Goal: Task Accomplishment & Management: Manage account settings

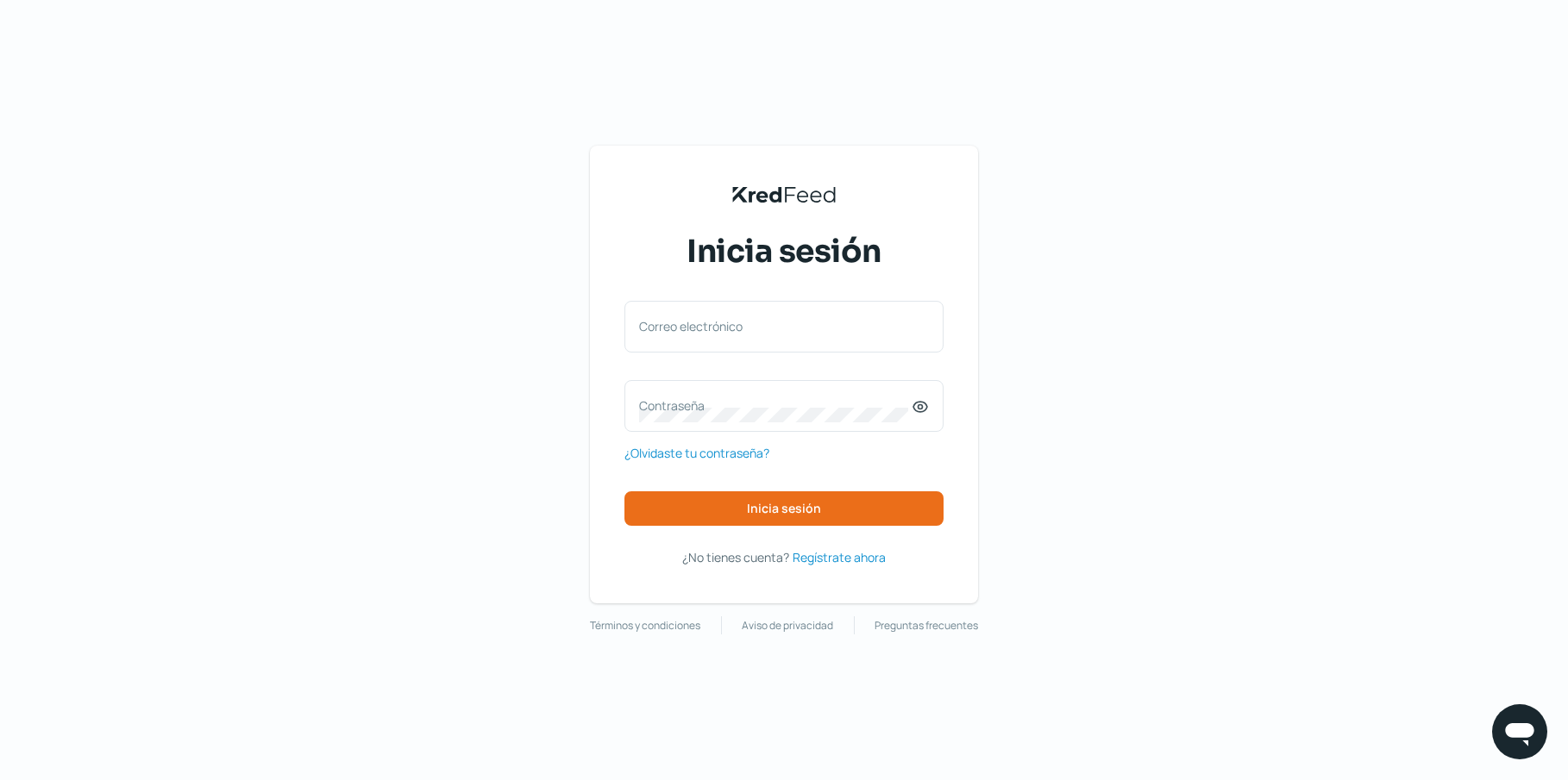
click at [735, 322] on label "Correo electrónico" at bounding box center [775, 326] width 272 height 16
click at [735, 328] on input "Correo electrónico" at bounding box center [784, 335] width 289 height 15
click at [750, 326] on div "Correo electrónico" at bounding box center [783, 327] width 319 height 52
type input "y"
type input "j"
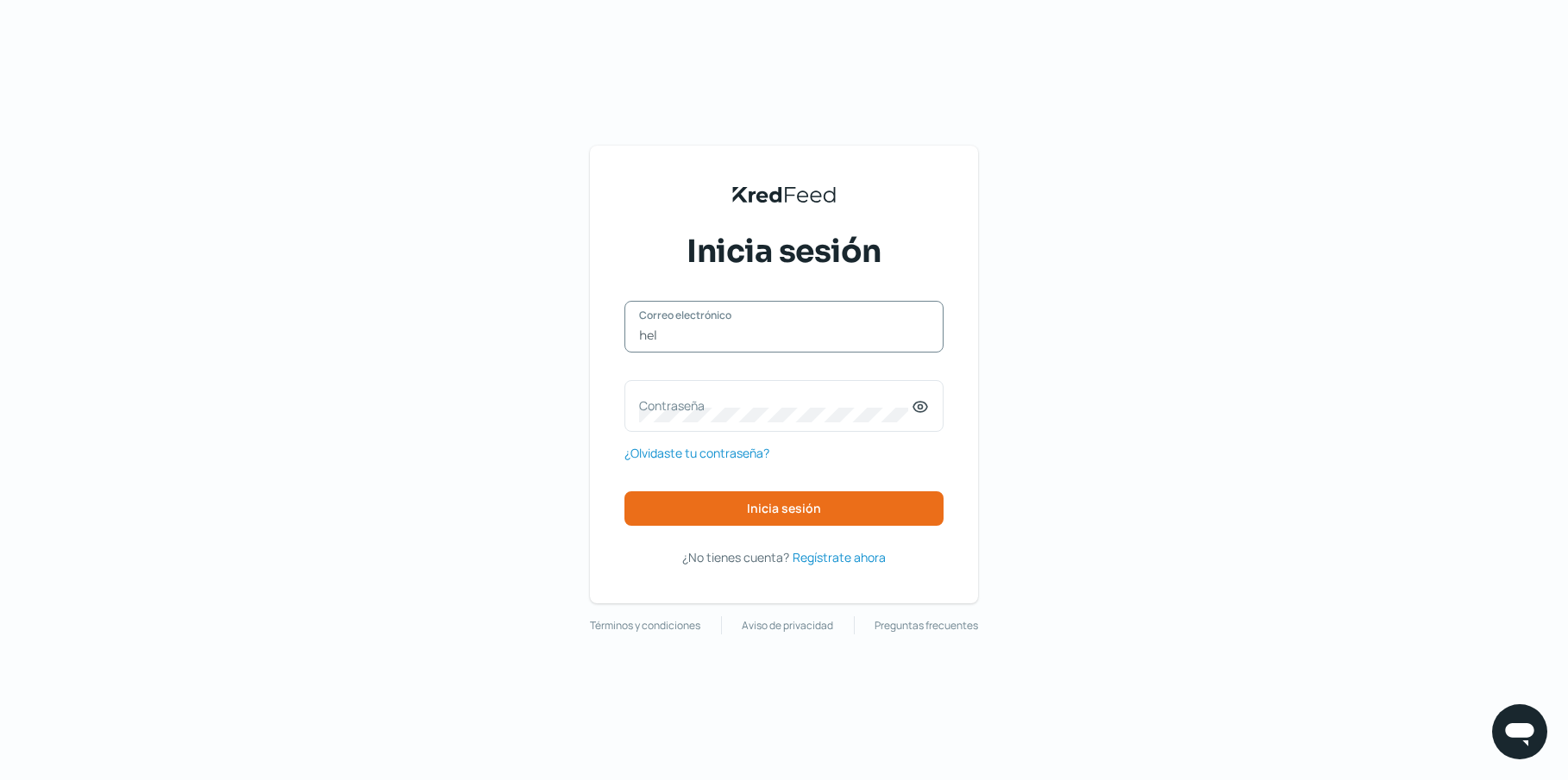
type input "[EMAIL_ADDRESS][DOMAIN_NAME]"
drag, startPoint x: 801, startPoint y: 408, endPoint x: 802, endPoint y: 397, distance: 11.0
click at [802, 405] on label "Contraseña" at bounding box center [775, 405] width 272 height 16
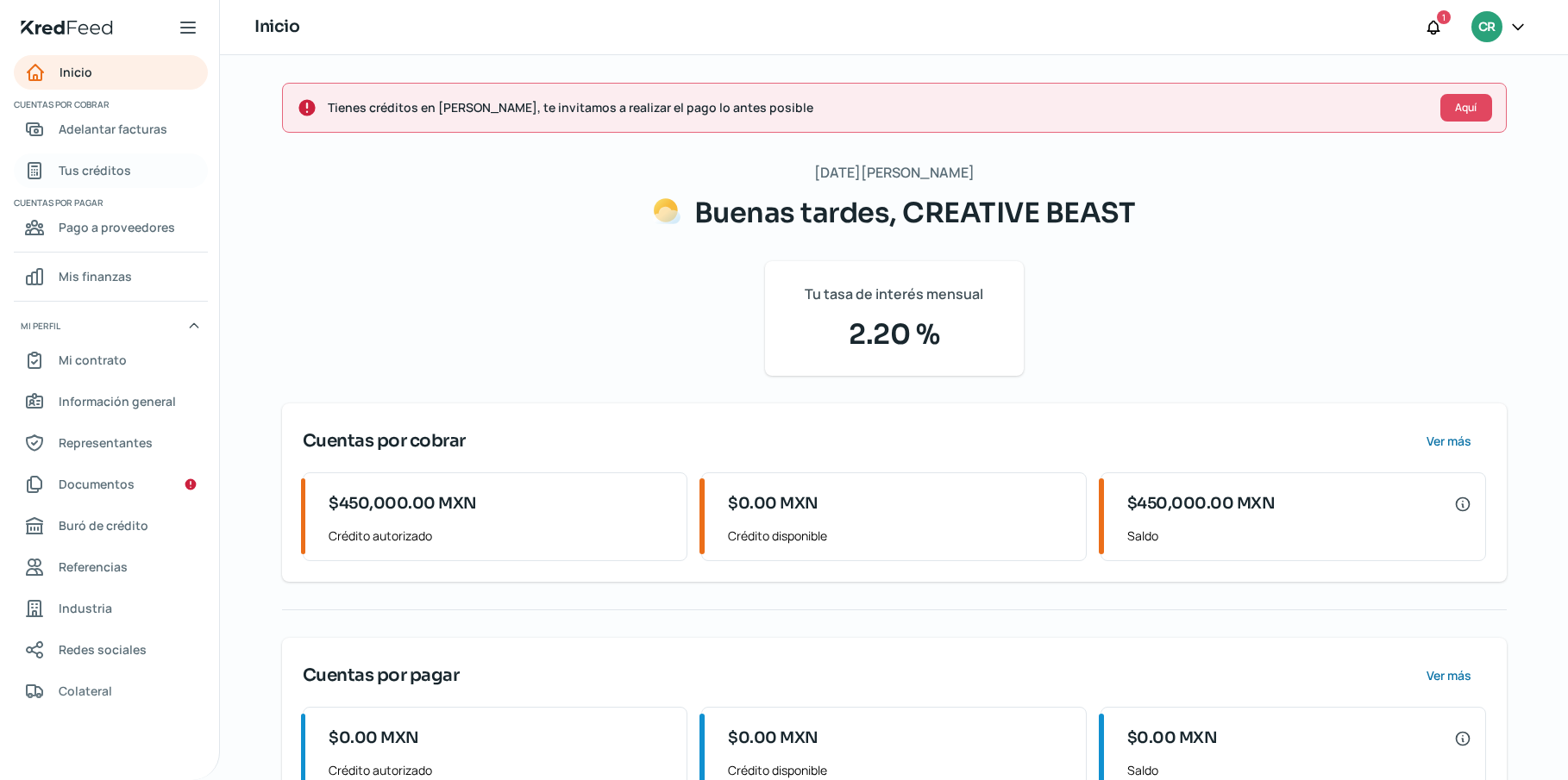
click at [146, 181] on link "Tus créditos" at bounding box center [110, 171] width 194 height 34
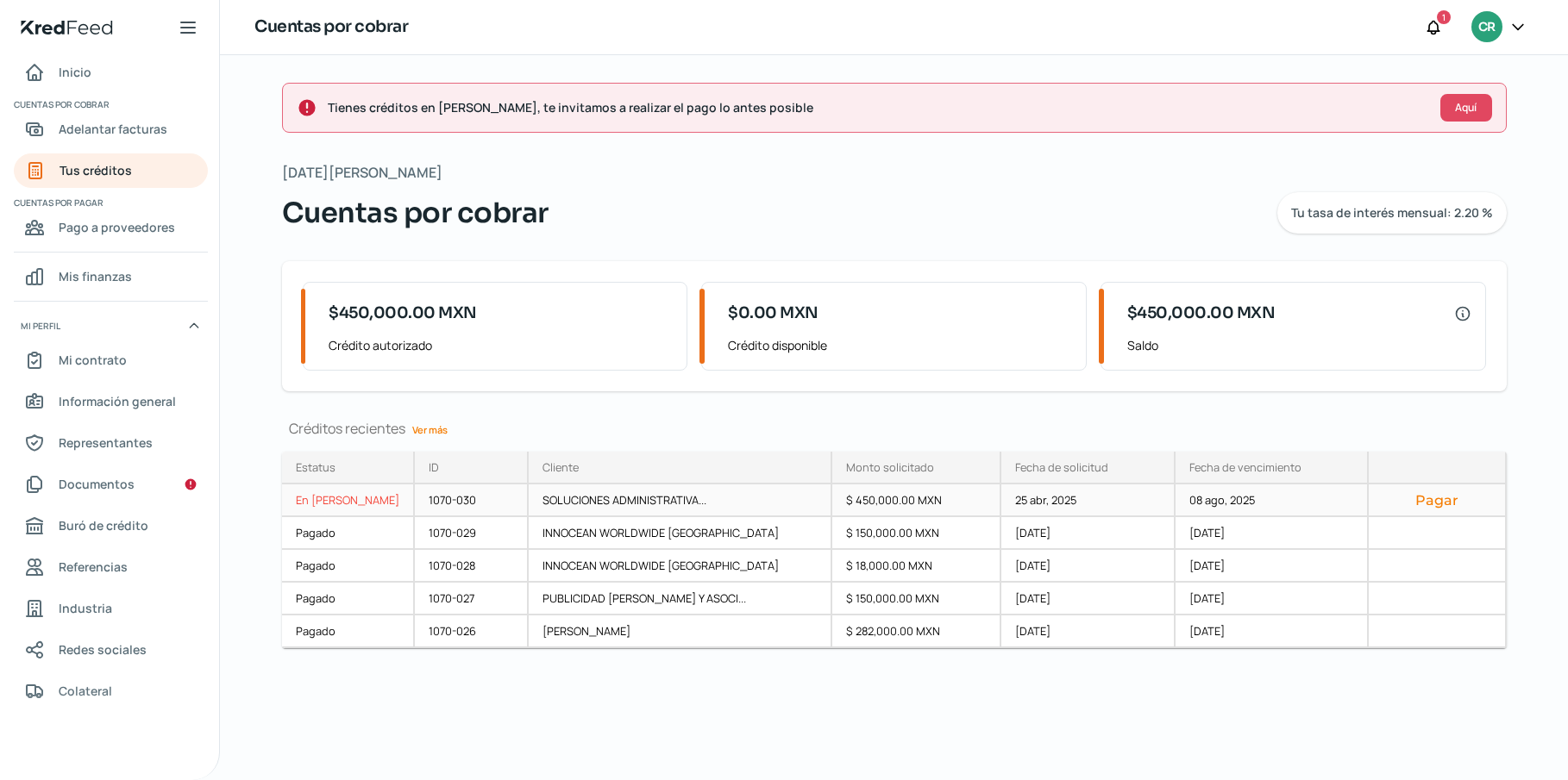
click at [1432, 507] on button "Pagar" at bounding box center [1436, 500] width 108 height 17
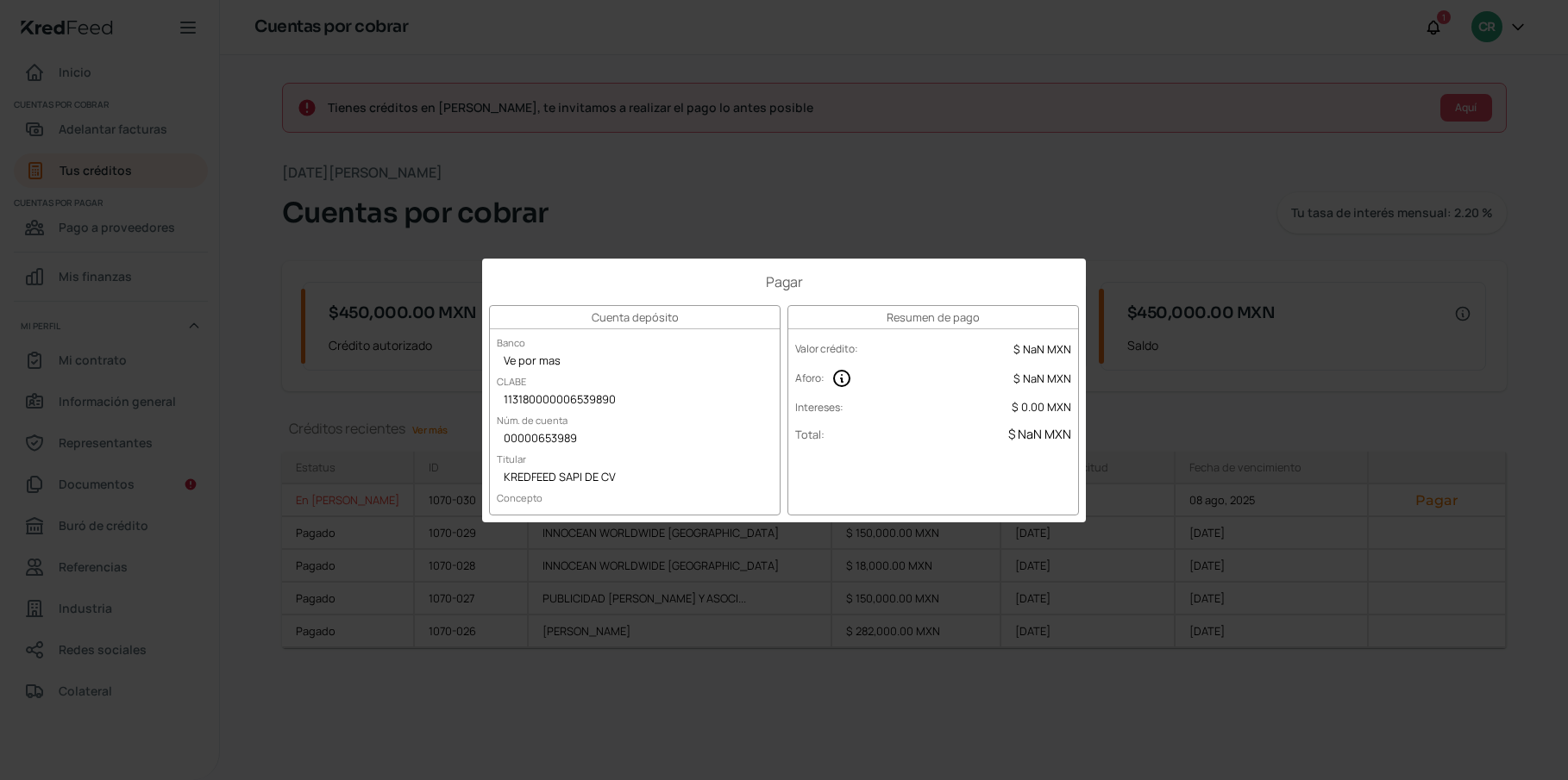
drag, startPoint x: 495, startPoint y: 339, endPoint x: 615, endPoint y: 450, distance: 163.5
click at [627, 411] on div "Cuenta depósito Banco Ve por mas CLABE 113180000006539890 Núm. de cuenta 000006…" at bounding box center [634, 411] width 291 height 211
drag, startPoint x: 507, startPoint y: 363, endPoint x: 637, endPoint y: 404, distance: 136.3
click at [639, 405] on div "Cuenta depósito Banco Ve por mas CLABE 113180000006539890 Núm. de cuenta 000006…" at bounding box center [634, 411] width 291 height 211
drag, startPoint x: 533, startPoint y: 446, endPoint x: 524, endPoint y: 438, distance: 12.0
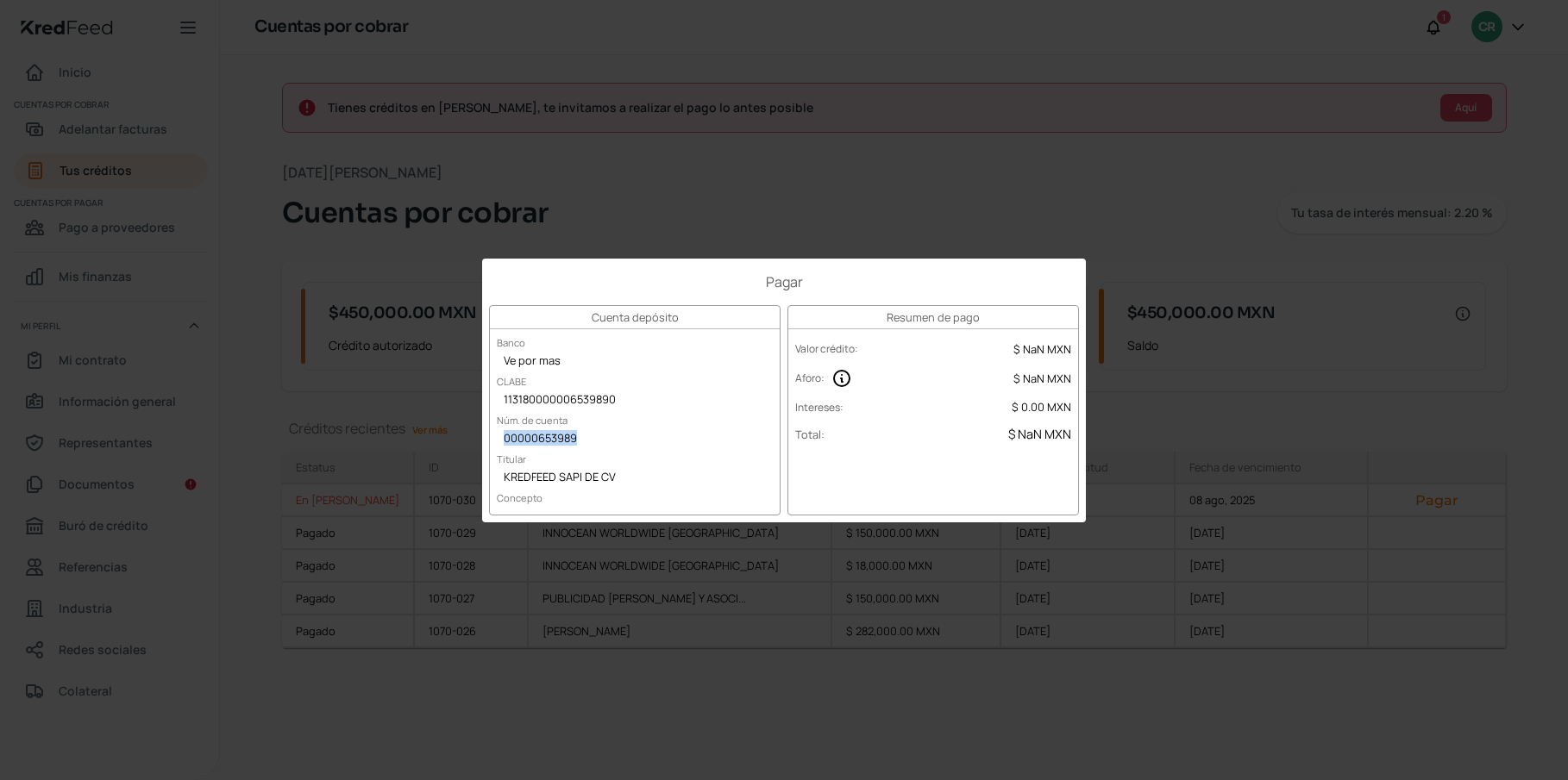
click at [533, 446] on div "00000653989" at bounding box center [634, 439] width 289 height 26
click at [670, 125] on div "Pagar Cuenta depósito Banco Ve por mas CLABE 113180000006539890 Núm. de cuenta …" at bounding box center [784, 390] width 1568 height 780
